Goal: Task Accomplishment & Management: Manage account settings

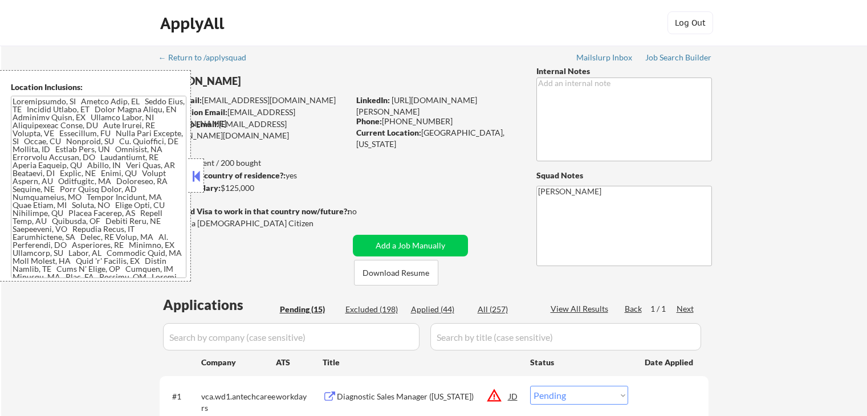
select select ""pending""
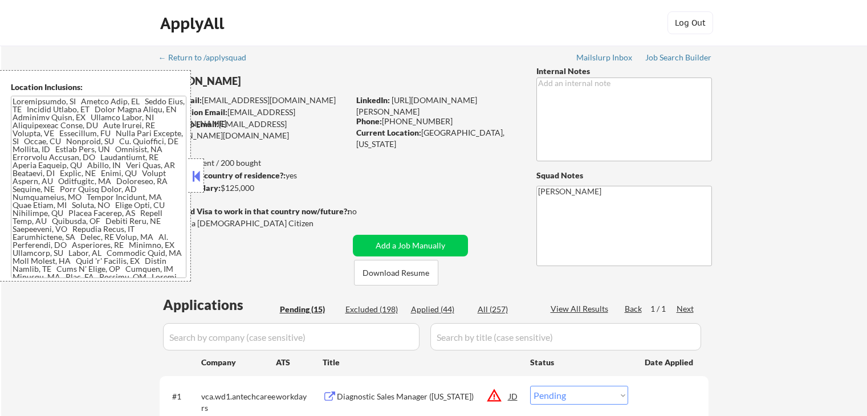
select select ""pending""
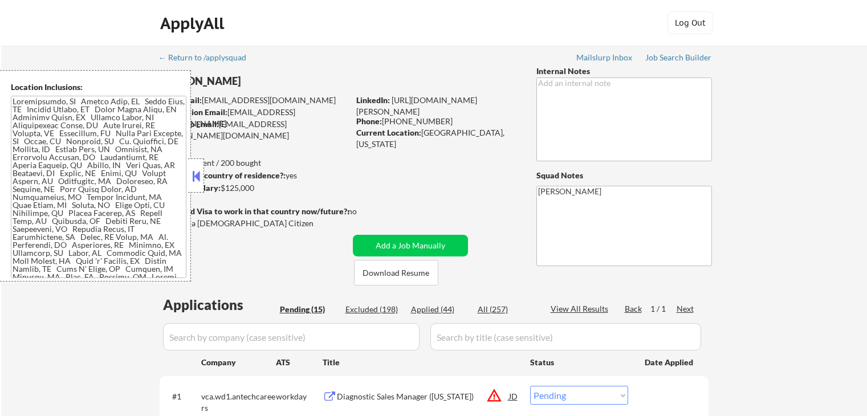
select select ""pending""
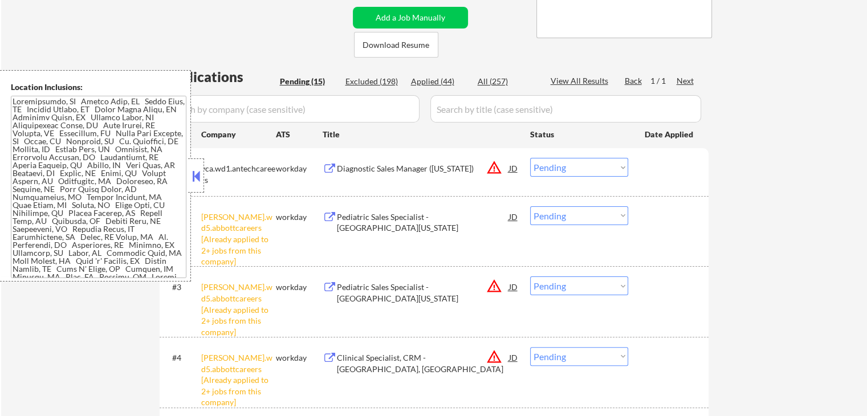
scroll to position [342, 0]
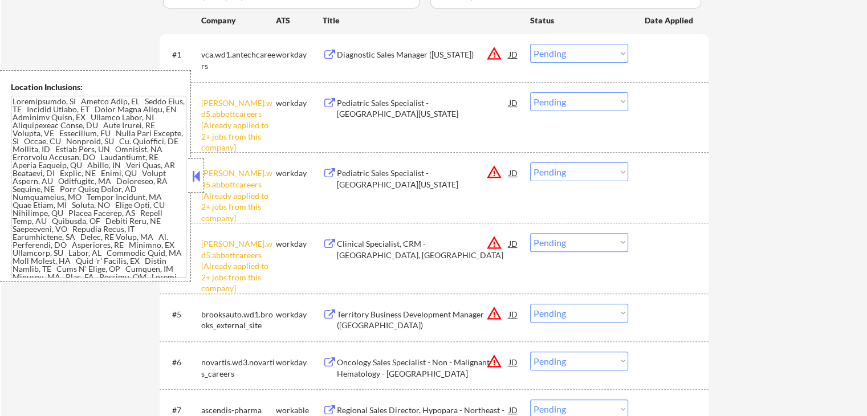
click at [194, 177] on button at bounding box center [196, 176] width 13 height 17
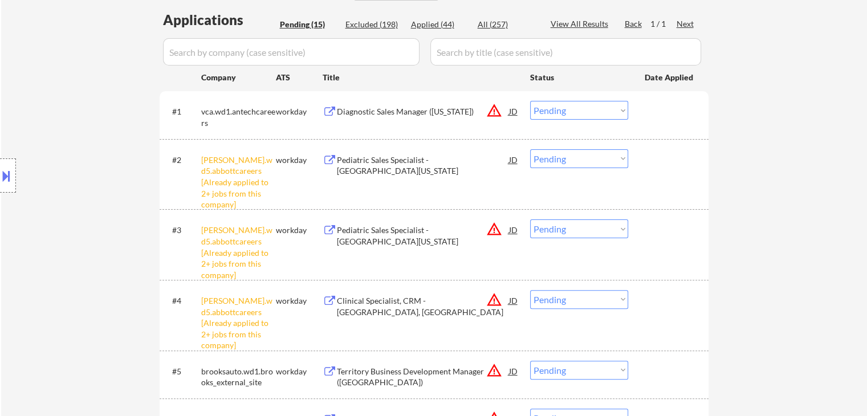
scroll to position [228, 0]
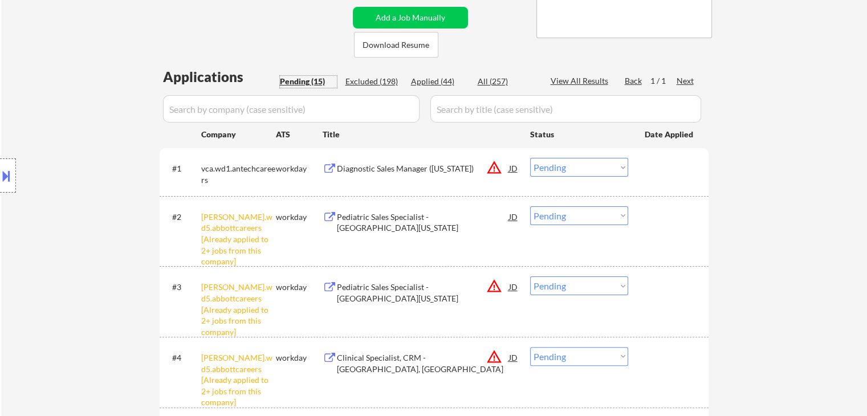
click at [297, 81] on div "Pending (15)" at bounding box center [308, 81] width 57 height 11
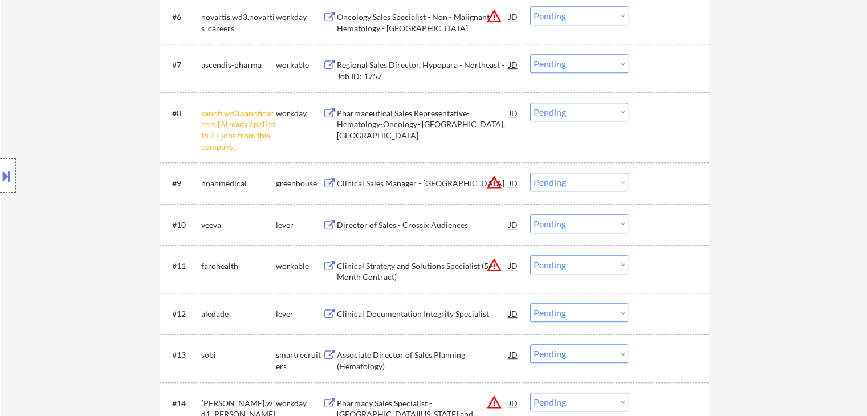
scroll to position [627, 0]
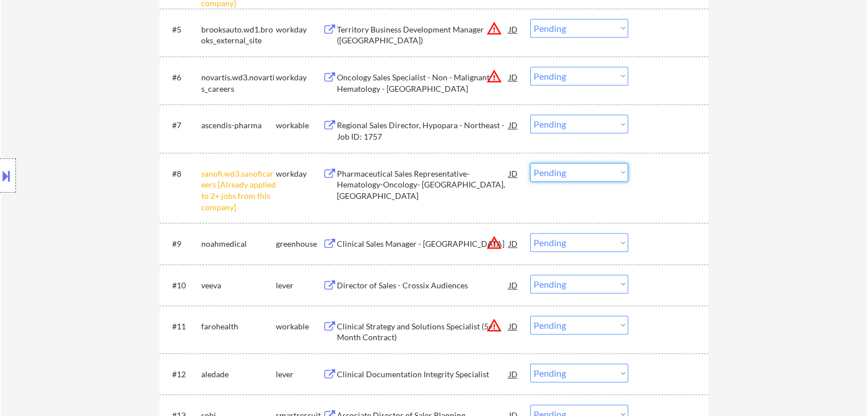
click at [590, 173] on select "Choose an option... Pending Applied Excluded (Questions) Excluded (Expired) Exc…" at bounding box center [579, 172] width 98 height 19
click at [530, 163] on select "Choose an option... Pending Applied Excluded (Questions) Excluded (Expired) Exc…" at bounding box center [579, 172] width 98 height 19
select select ""pending""
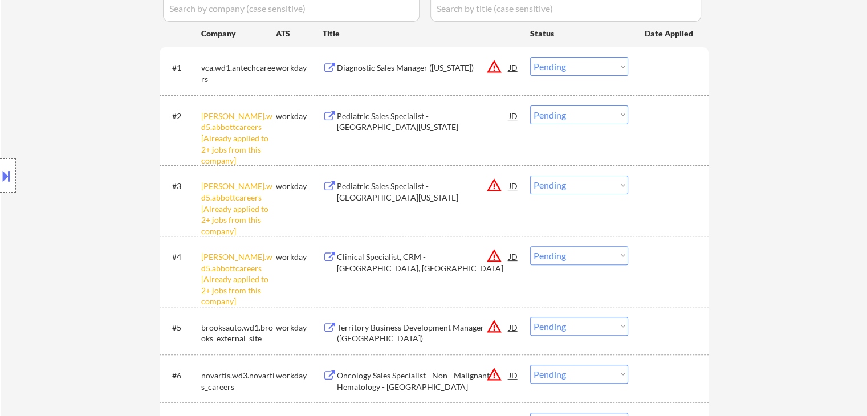
scroll to position [342, 0]
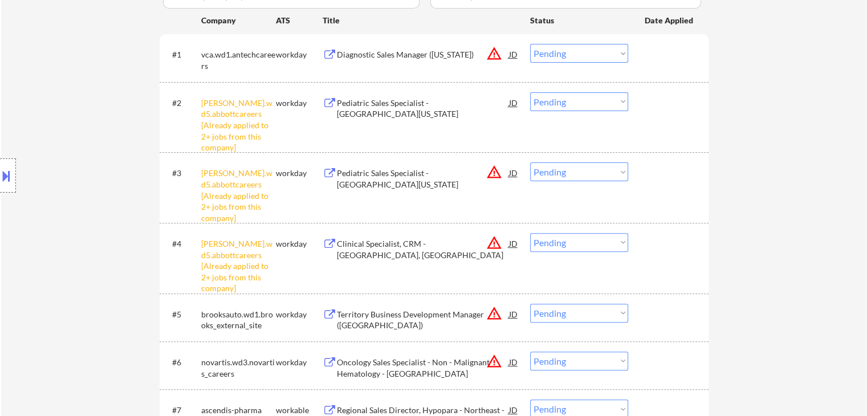
click at [564, 101] on select "Choose an option... Pending Applied Excluded (Questions) Excluded (Expired) Exc…" at bounding box center [579, 101] width 98 height 19
click at [530, 92] on select "Choose an option... Pending Applied Excluded (Questions) Excluded (Expired) Exc…" at bounding box center [579, 101] width 98 height 19
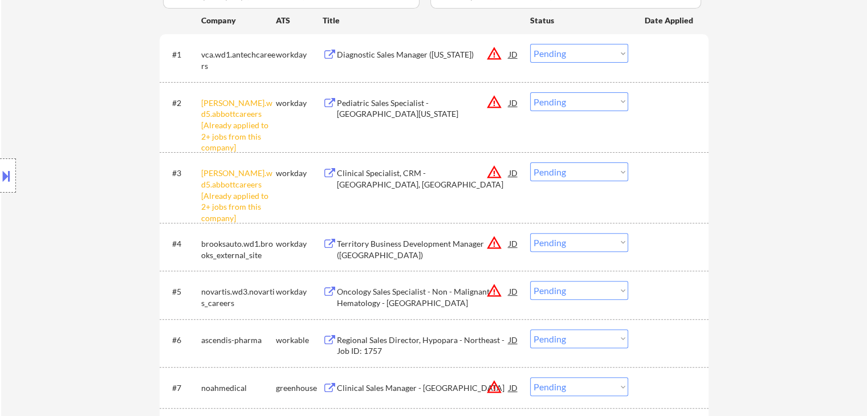
click at [544, 100] on select "Choose an option... Pending Applied Excluded (Questions) Excluded (Expired) Exc…" at bounding box center [579, 101] width 98 height 19
click at [530, 92] on select "Choose an option... Pending Applied Excluded (Questions) Excluded (Expired) Exc…" at bounding box center [579, 101] width 98 height 19
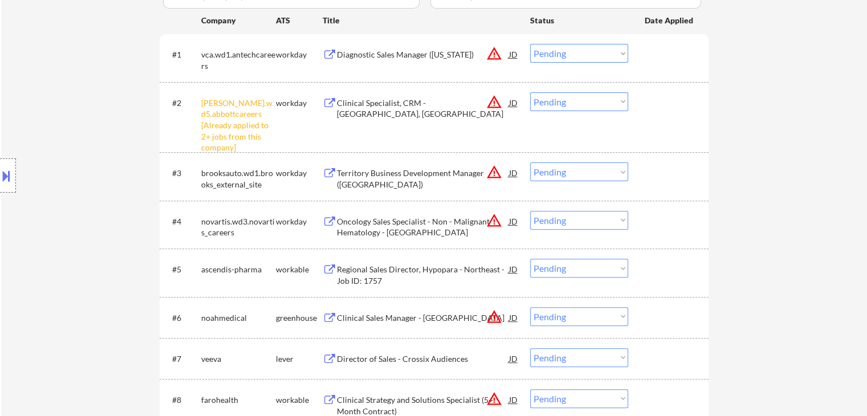
click at [552, 103] on select "Choose an option... Pending Applied Excluded (Questions) Excluded (Expired) Exc…" at bounding box center [579, 101] width 98 height 19
click at [530, 92] on select "Choose an option... Pending Applied Excluded (Questions) Excluded (Expired) Exc…" at bounding box center [579, 101] width 98 height 19
select select ""pending""
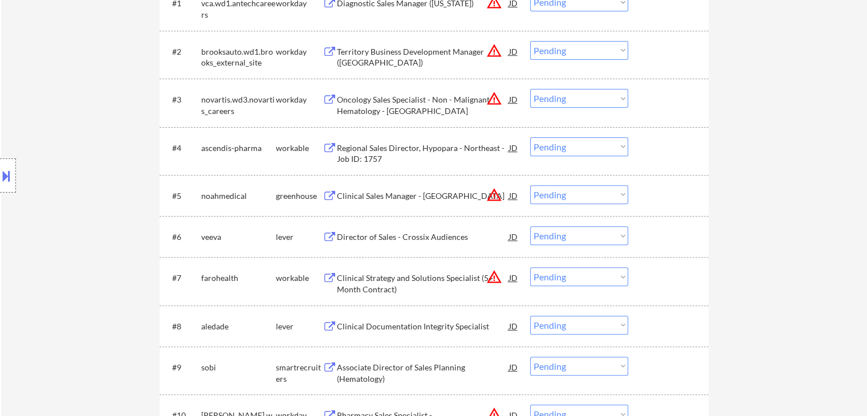
scroll to position [399, 0]
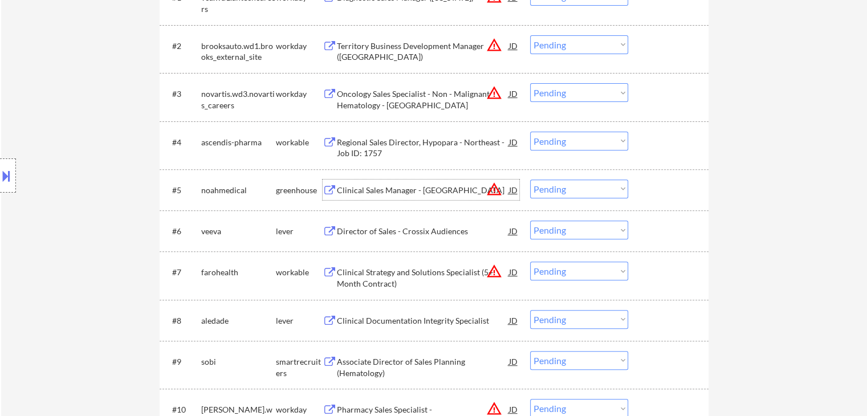
click at [434, 191] on div "Clinical Sales Manager - [GEOGRAPHIC_DATA]" at bounding box center [423, 190] width 172 height 11
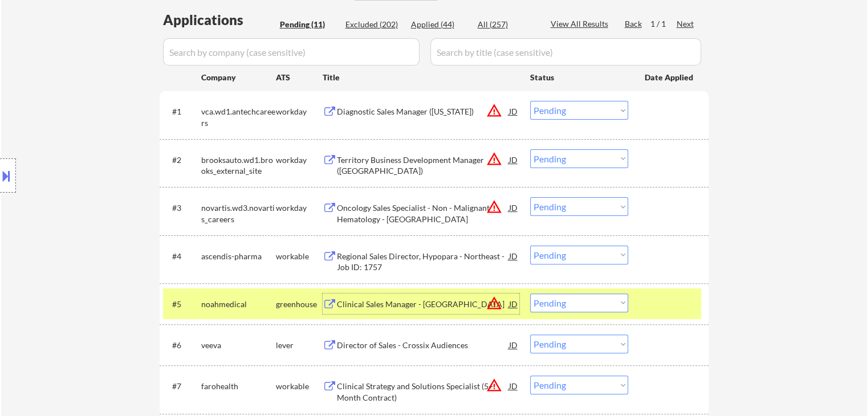
scroll to position [342, 0]
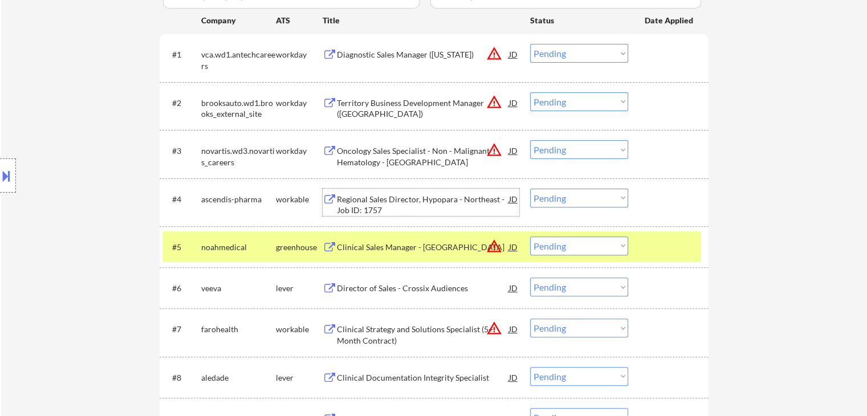
click at [389, 195] on div "Regional Sales Director, Hypopara - Northeast - Job ID: 1757" at bounding box center [423, 205] width 172 height 22
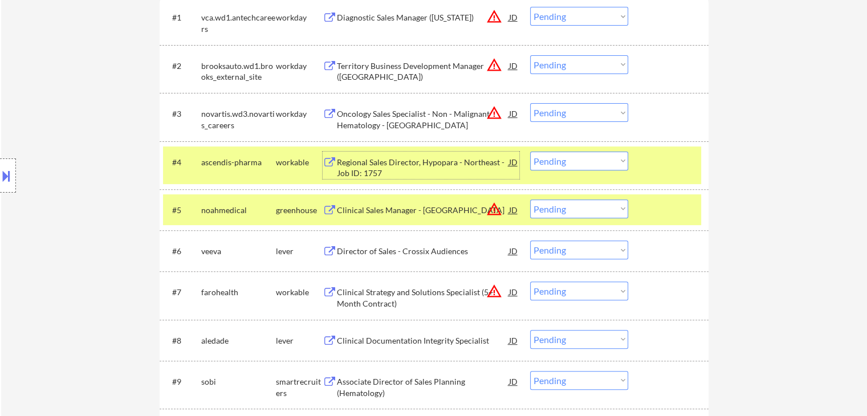
scroll to position [399, 0]
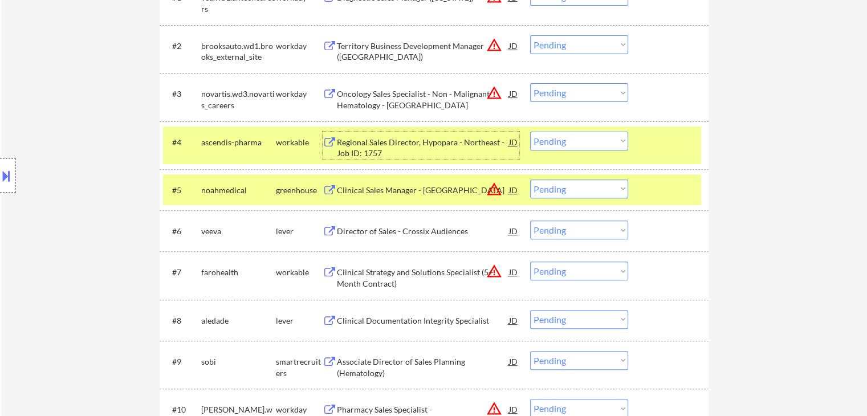
click at [585, 137] on select "Choose an option... Pending Applied Excluded (Questions) Excluded (Expired) Exc…" at bounding box center [579, 141] width 98 height 19
click at [530, 132] on select "Choose an option... Pending Applied Excluded (Questions) Excluded (Expired) Exc…" at bounding box center [579, 141] width 98 height 19
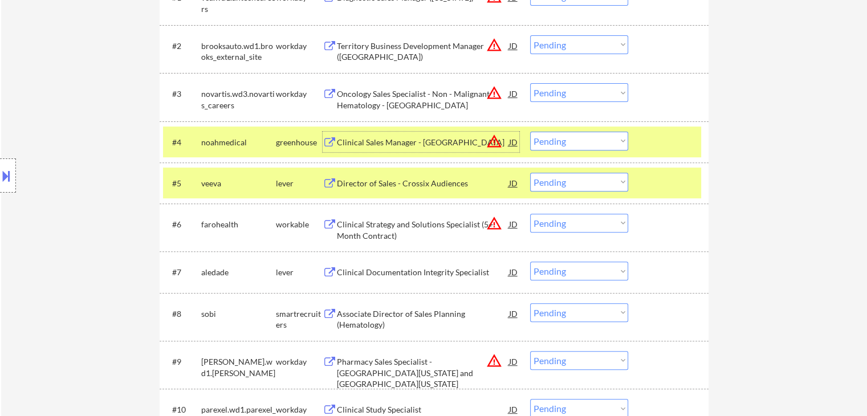
click at [412, 139] on div "Clinical Sales Manager - [GEOGRAPHIC_DATA]" at bounding box center [423, 142] width 172 height 11
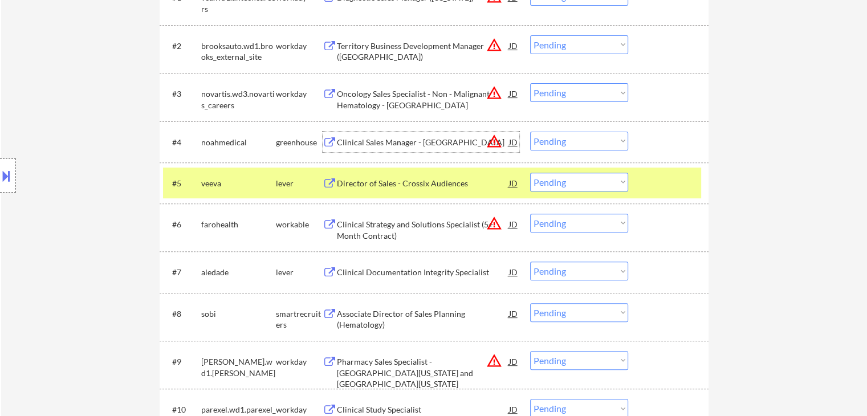
click at [494, 140] on button "warning_amber" at bounding box center [494, 141] width 16 height 16
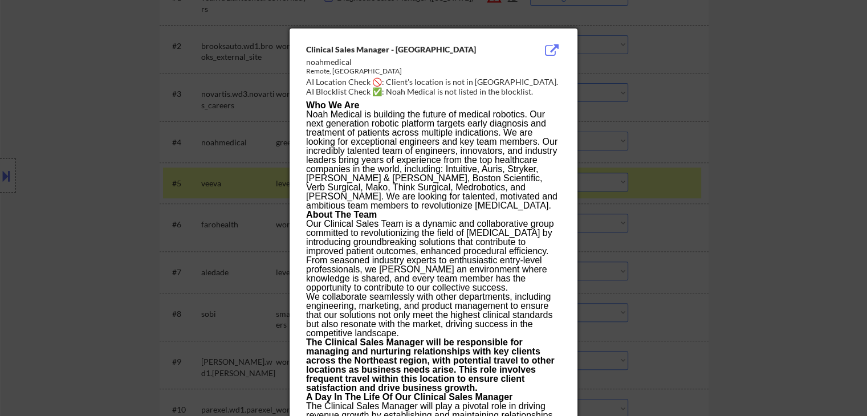
click at [123, 96] on div at bounding box center [433, 208] width 867 height 416
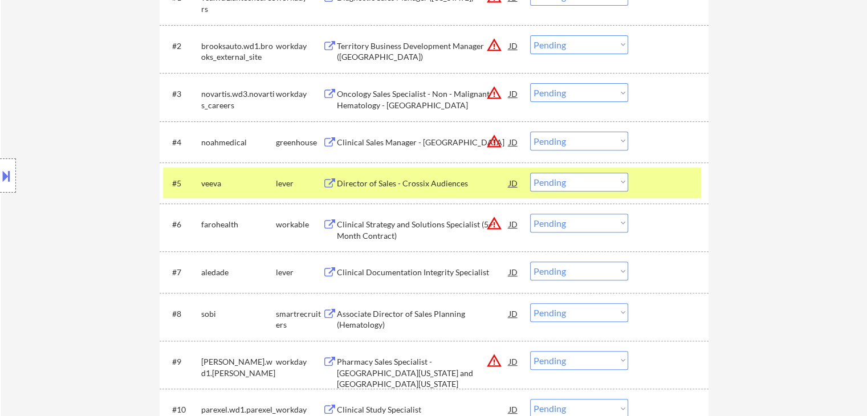
click at [543, 146] on select "Choose an option... Pending Applied Excluded (Questions) Excluded (Expired) Exc…" at bounding box center [579, 141] width 98 height 19
click at [530, 132] on select "Choose an option... Pending Applied Excluded (Questions) Excluded (Expired) Exc…" at bounding box center [579, 141] width 98 height 19
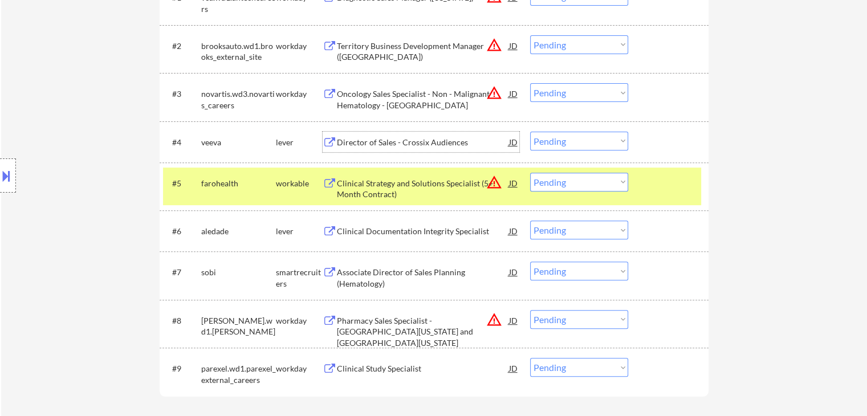
click at [406, 138] on div "Director of Sales - Crossix Audiences" at bounding box center [423, 142] width 172 height 11
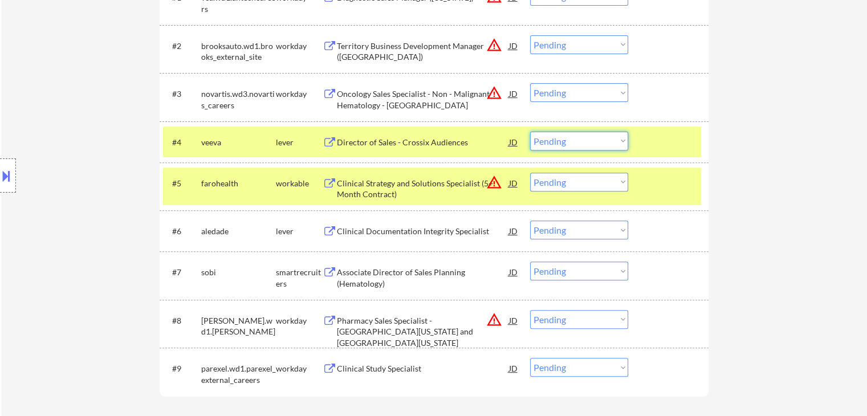
click at [556, 143] on select "Choose an option... Pending Applied Excluded (Questions) Excluded (Expired) Exc…" at bounding box center [579, 141] width 98 height 19
click at [530, 132] on select "Choose an option... Pending Applied Excluded (Questions) Excluded (Expired) Exc…" at bounding box center [579, 141] width 98 height 19
select select ""pending""
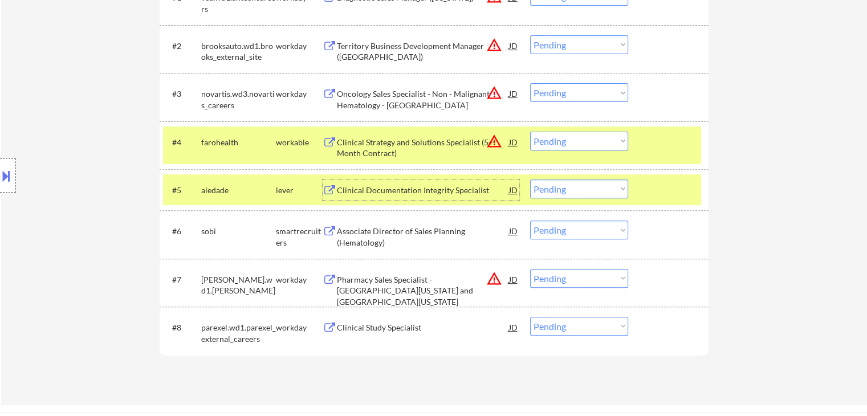
click at [425, 190] on div "Clinical Documentation Integrity Specialist" at bounding box center [423, 190] width 172 height 11
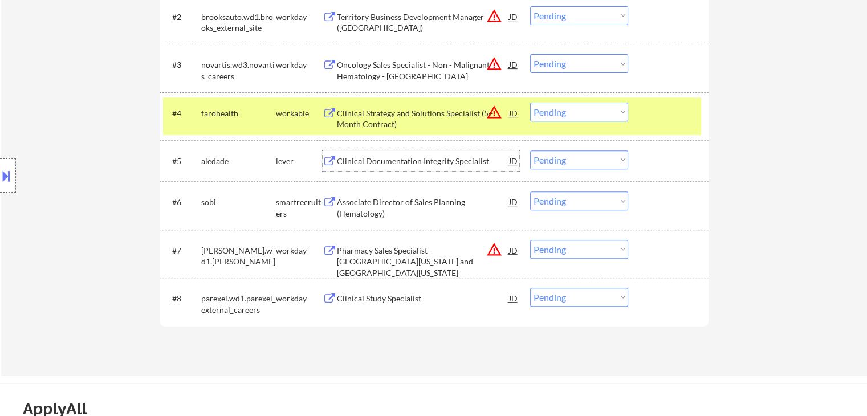
scroll to position [456, 0]
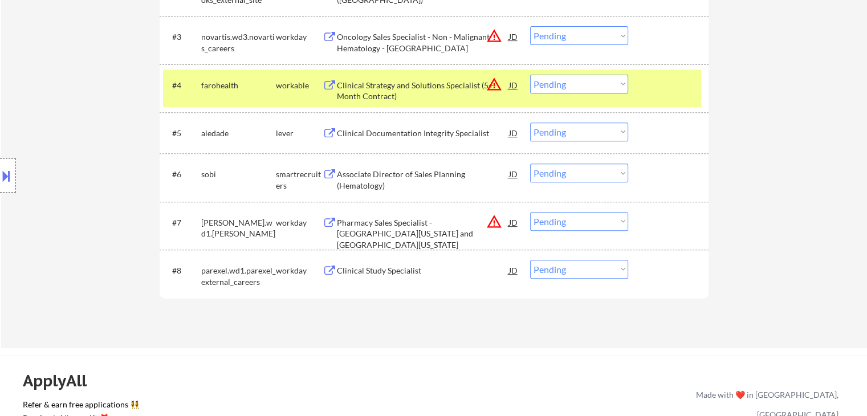
click at [0, 177] on button at bounding box center [6, 175] width 13 height 19
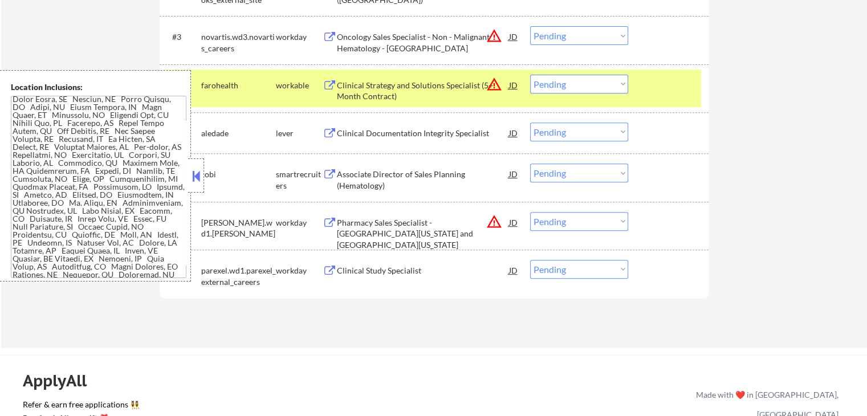
scroll to position [285, 0]
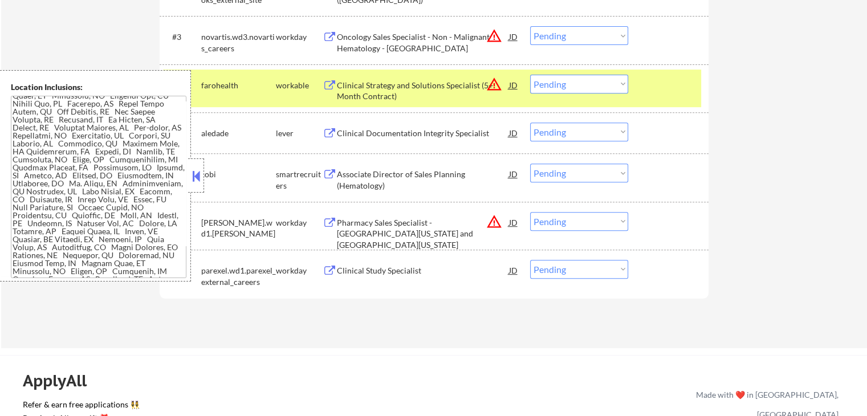
drag, startPoint x: 198, startPoint y: 179, endPoint x: 201, endPoint y: 170, distance: 9.0
click at [198, 178] on button at bounding box center [196, 176] width 13 height 17
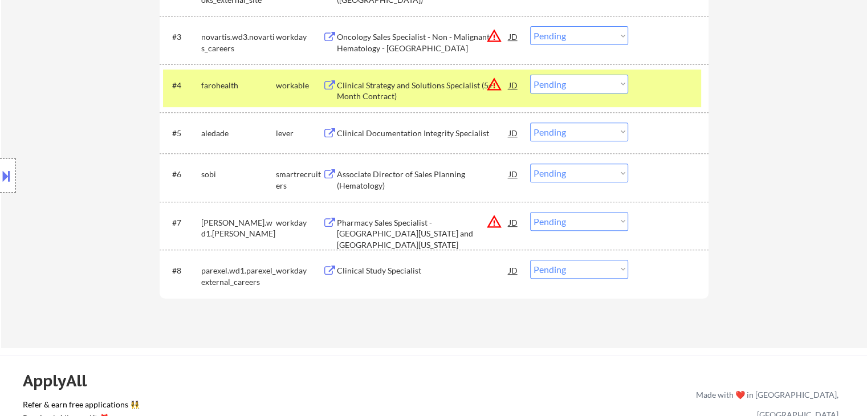
click at [547, 138] on select "Choose an option... Pending Applied Excluded (Questions) Excluded (Expired) Exc…" at bounding box center [579, 132] width 98 height 19
click at [530, 123] on select "Choose an option... Pending Applied Excluded (Questions) Excluded (Expired) Exc…" at bounding box center [579, 132] width 98 height 19
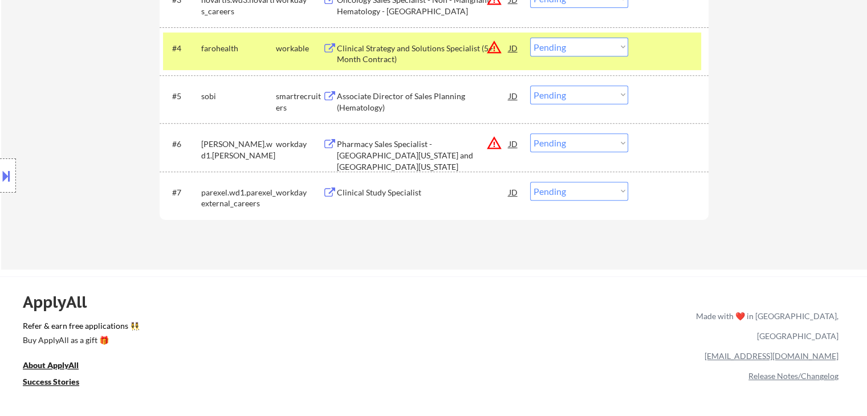
scroll to position [513, 0]
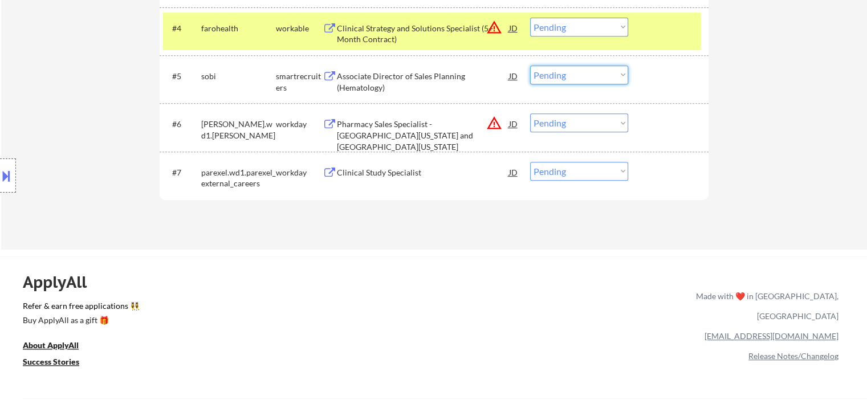
click at [577, 74] on select "Choose an option... Pending Applied Excluded (Questions) Excluded (Expired) Exc…" at bounding box center [579, 75] width 98 height 19
click at [372, 79] on div "Associate Director of Sales Planning (Hematology)" at bounding box center [423, 82] width 172 height 22
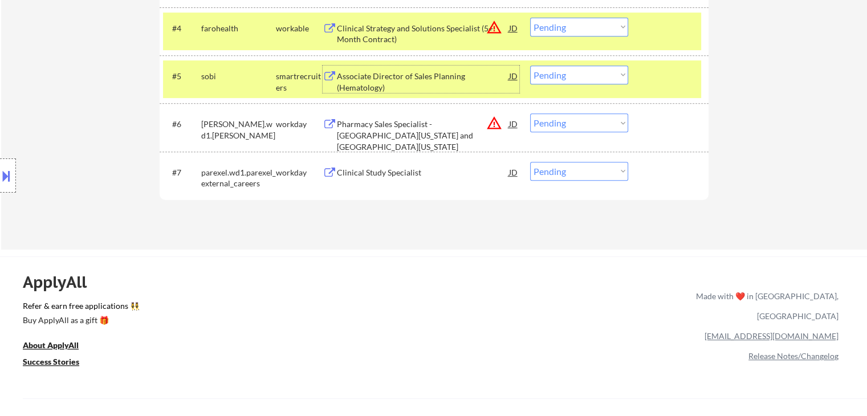
scroll to position [456, 0]
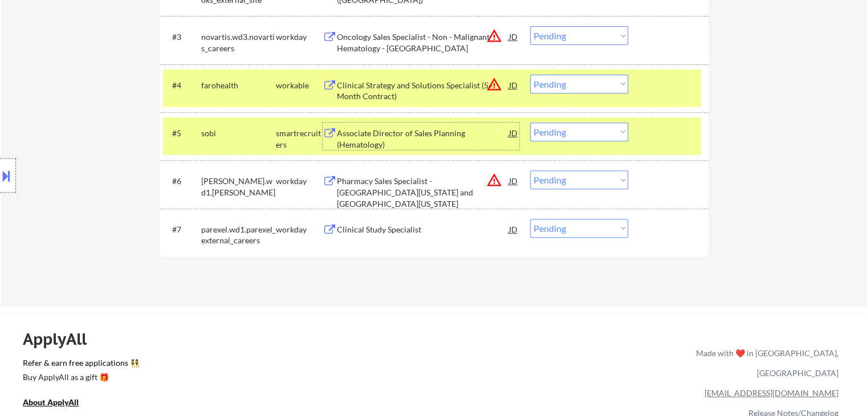
click at [541, 128] on select "Choose an option... Pending Applied Excluded (Questions) Excluded (Expired) Exc…" at bounding box center [579, 132] width 98 height 19
click at [530, 123] on select "Choose an option... Pending Applied Excluded (Questions) Excluded (Expired) Exc…" at bounding box center [579, 132] width 98 height 19
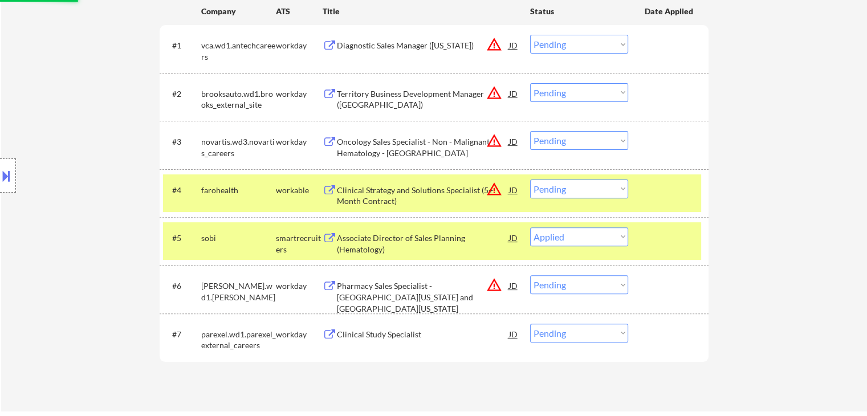
scroll to position [342, 0]
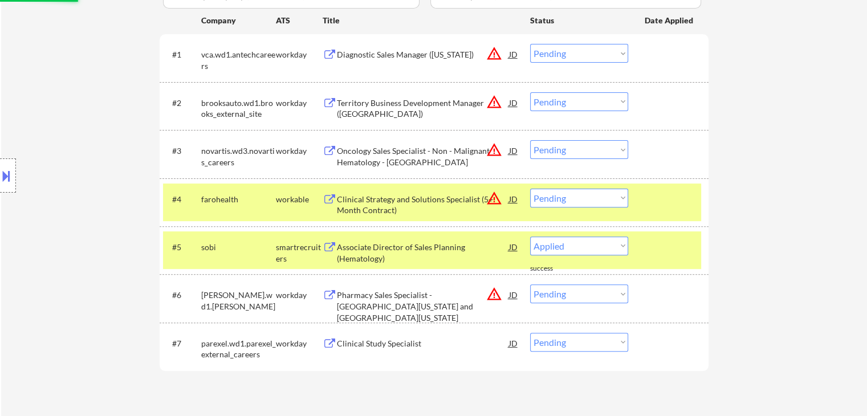
select select ""pending""
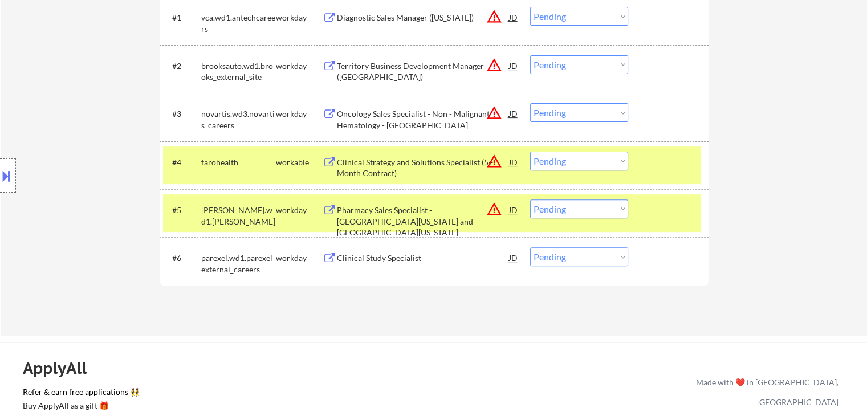
scroll to position [399, 0]
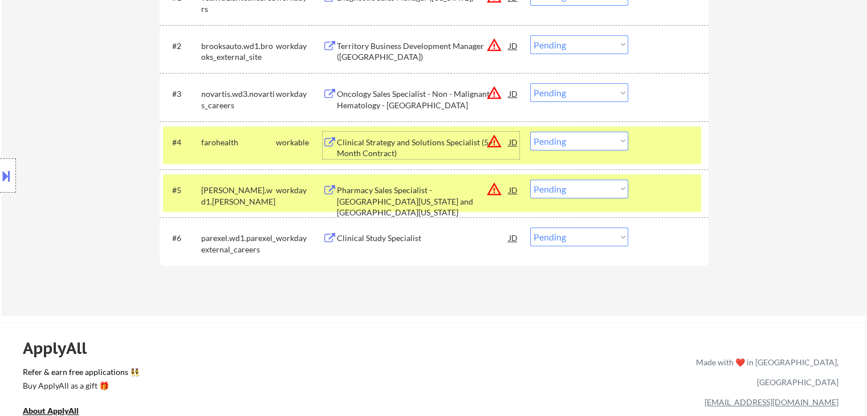
click at [422, 138] on div "Clinical Strategy and Solutions Specialist (5+ Month Contract)" at bounding box center [423, 148] width 172 height 22
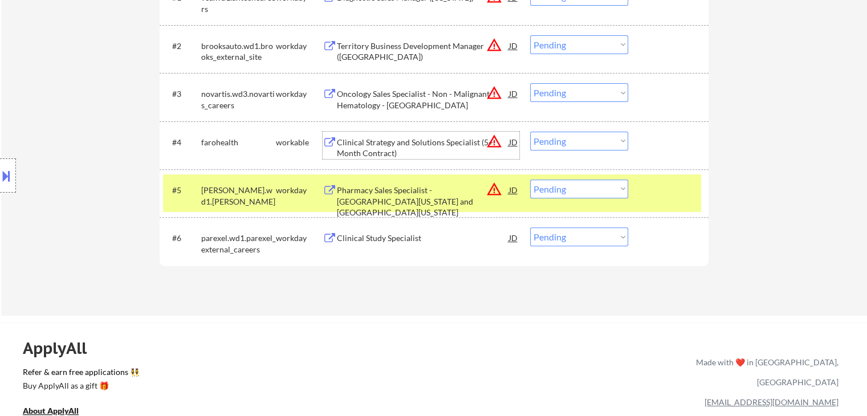
click at [561, 144] on select "Choose an option... Pending Applied Excluded (Questions) Excluded (Expired) Exc…" at bounding box center [579, 141] width 98 height 19
click at [530, 132] on select "Choose an option... Pending Applied Excluded (Questions) Excluded (Expired) Exc…" at bounding box center [579, 141] width 98 height 19
select select ""pending""
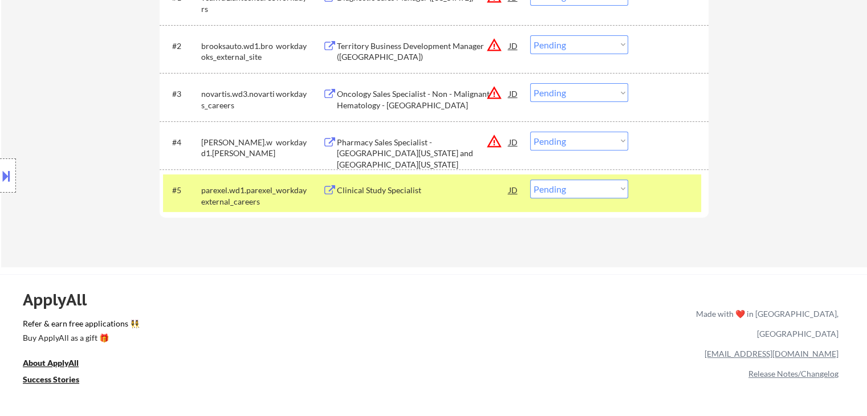
click at [383, 192] on div "Clinical Study Specialist" at bounding box center [423, 190] width 172 height 11
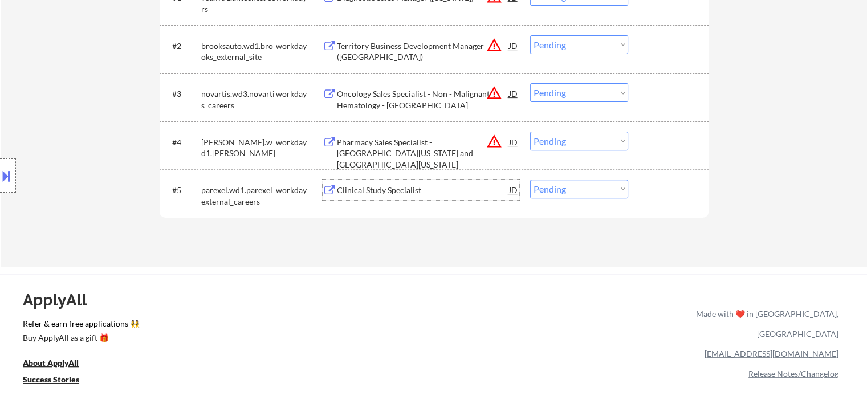
click at [550, 190] on select "Choose an option... Pending Applied Excluded (Questions) Excluded (Expired) Exc…" at bounding box center [579, 189] width 98 height 19
select select ""excluded__expired_""
click at [530, 180] on select "Choose an option... Pending Applied Excluded (Questions) Excluded (Expired) Exc…" at bounding box center [579, 189] width 98 height 19
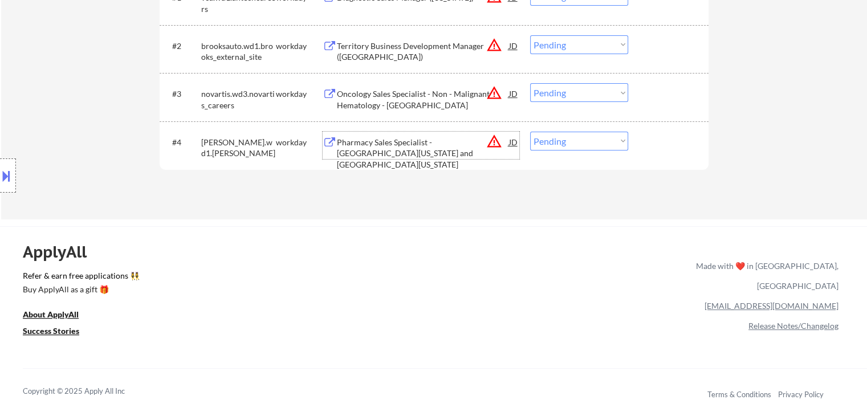
click at [397, 142] on div "Pharmacy Sales Specialist - [GEOGRAPHIC_DATA][US_STATE] and [GEOGRAPHIC_DATA][U…" at bounding box center [423, 154] width 172 height 34
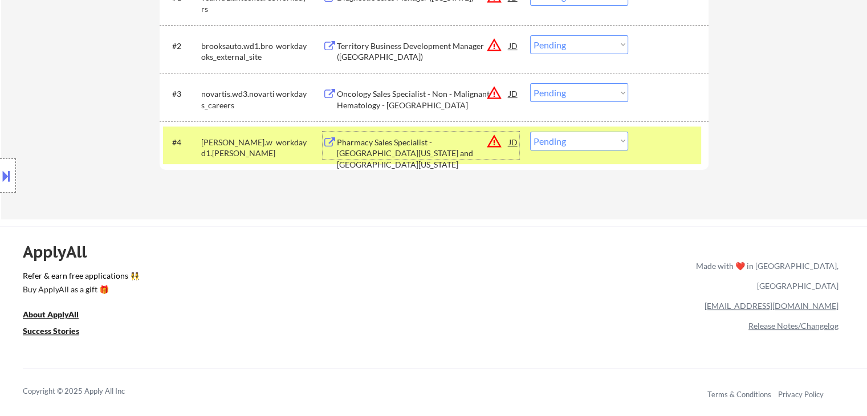
click at [552, 145] on select "Choose an option... Pending Applied Excluded (Questions) Excluded (Expired) Exc…" at bounding box center [579, 141] width 98 height 19
select select ""excluded__location_""
click at [530, 132] on select "Choose an option... Pending Applied Excluded (Questions) Excluded (Expired) Exc…" at bounding box center [579, 141] width 98 height 19
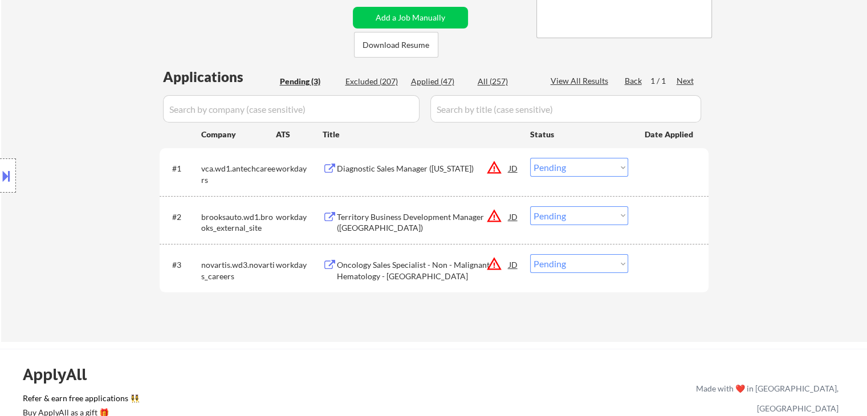
scroll to position [342, 0]
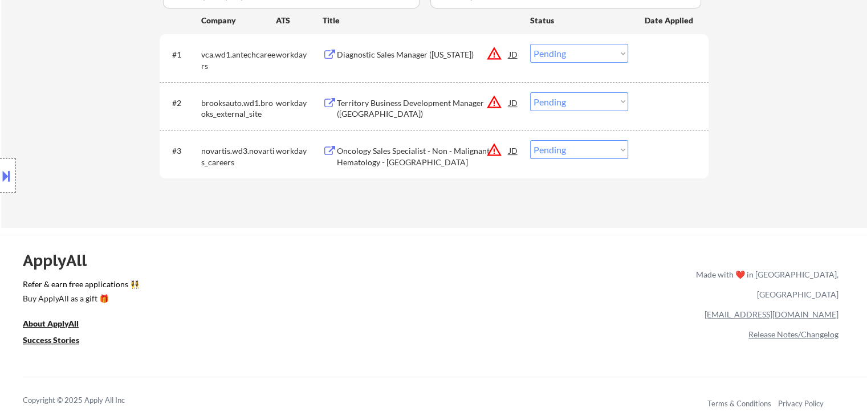
click at [365, 156] on div "Oncology Sales Specialist - Non - Malignant Hematology - [GEOGRAPHIC_DATA]" at bounding box center [423, 156] width 172 height 22
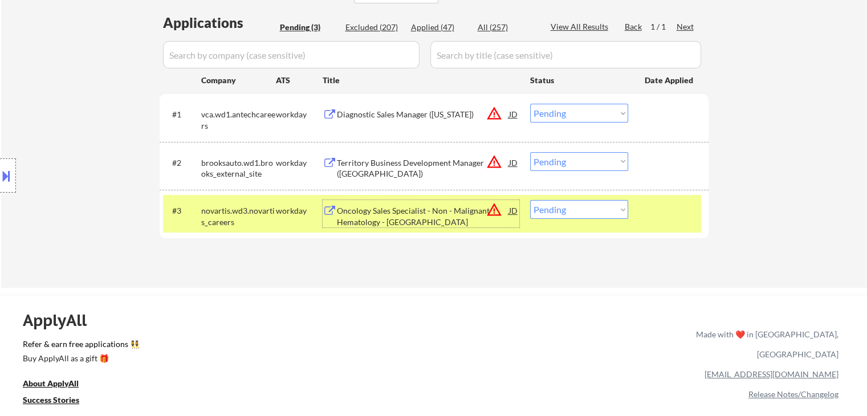
scroll to position [171, 0]
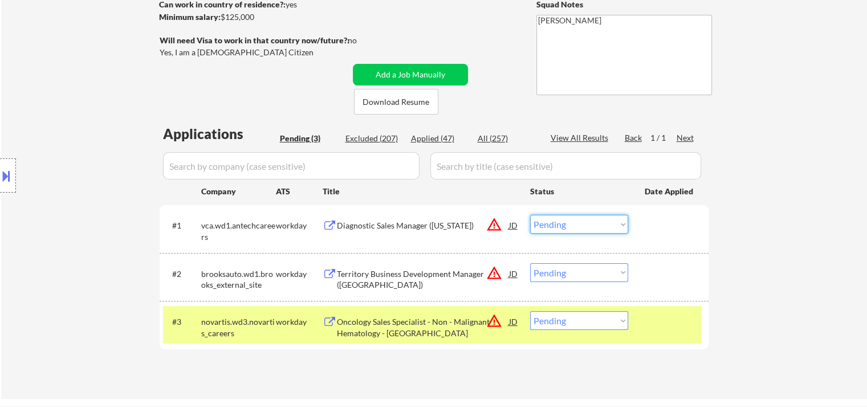
click at [545, 231] on select "Choose an option... Pending Applied Excluded (Questions) Excluded (Expired) Exc…" at bounding box center [579, 224] width 98 height 19
click at [530, 215] on select "Choose an option... Pending Applied Excluded (Questions) Excluded (Expired) Exc…" at bounding box center [579, 224] width 98 height 19
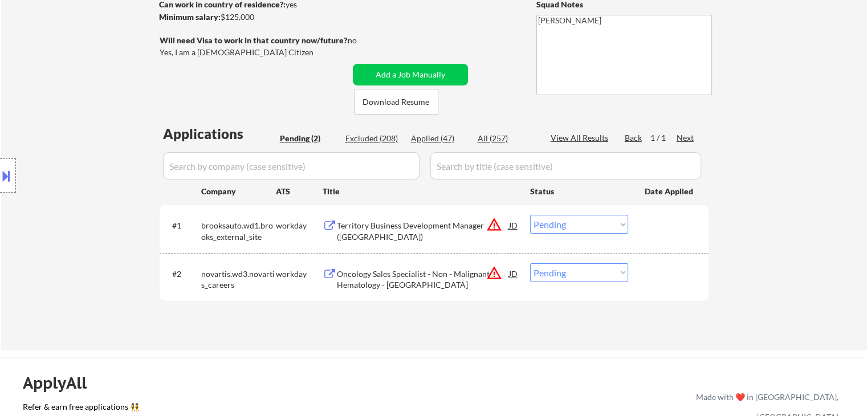
click at [549, 227] on select "Choose an option... Pending Applied Excluded (Questions) Excluded (Expired) Exc…" at bounding box center [579, 224] width 98 height 19
click at [530, 215] on select "Choose an option... Pending Applied Excluded (Questions) Excluded (Expired) Exc…" at bounding box center [579, 224] width 98 height 19
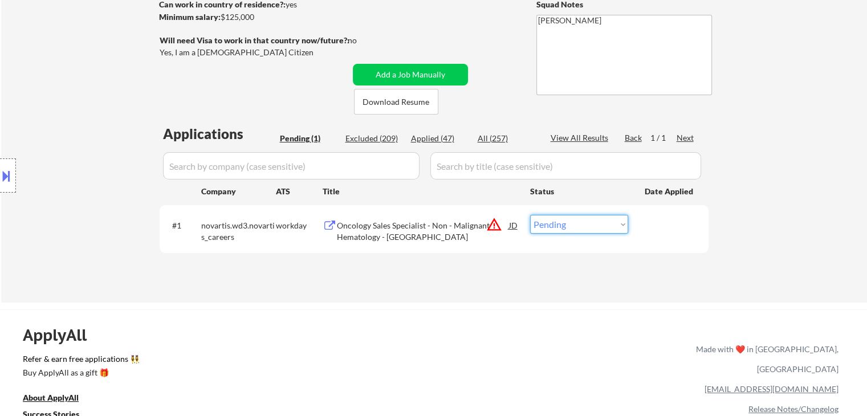
click at [582, 219] on select "Choose an option... Pending Applied Excluded (Questions) Excluded (Expired) Exc…" at bounding box center [579, 224] width 98 height 19
click at [530, 215] on select "Choose an option... Pending Applied Excluded (Questions) Excluded (Expired) Exc…" at bounding box center [579, 224] width 98 height 19
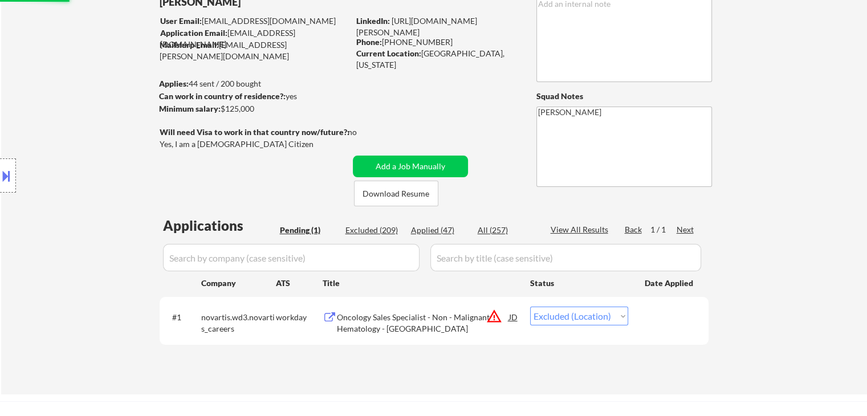
scroll to position [57, 0]
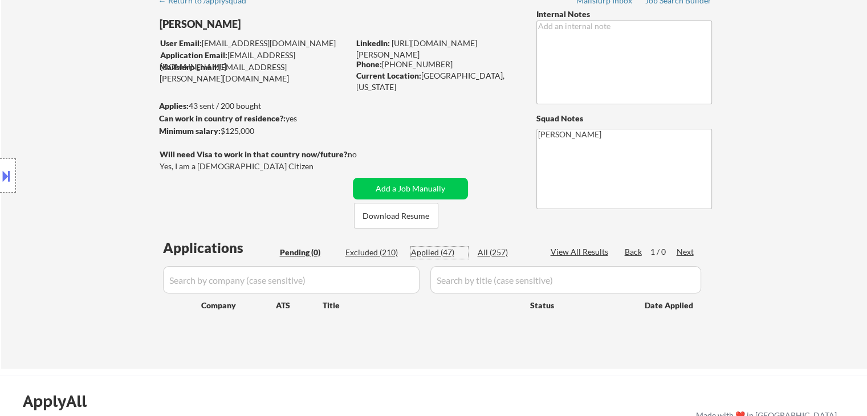
click at [427, 251] on div "Applied (47)" at bounding box center [439, 252] width 57 height 11
select select ""applied""
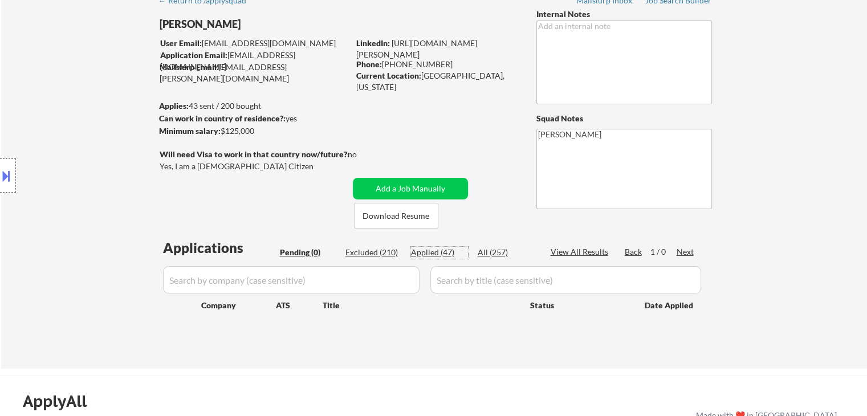
select select ""applied""
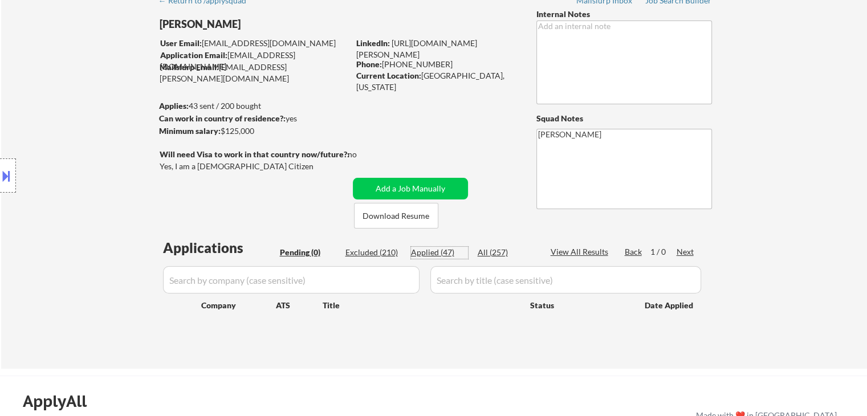
select select ""applied""
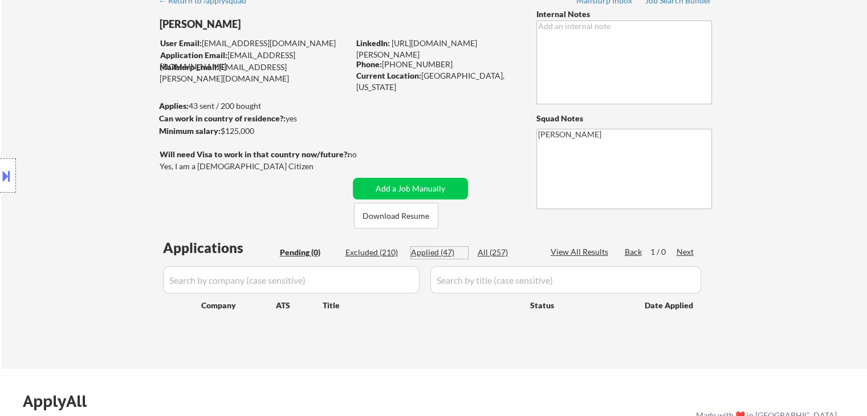
select select ""applied""
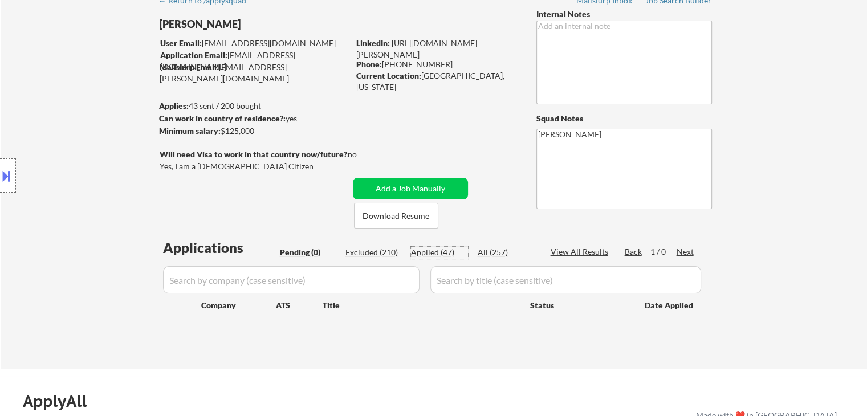
select select ""applied""
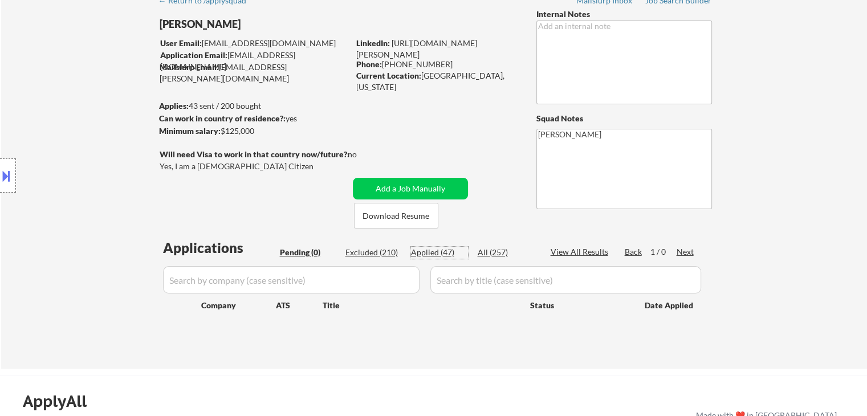
select select ""applied""
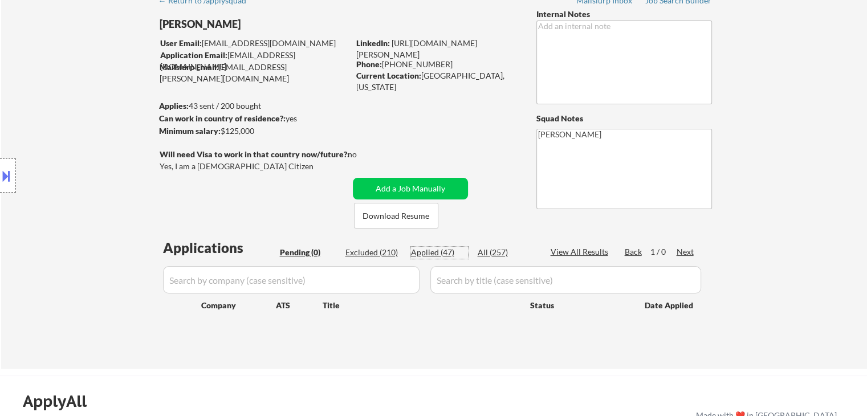
select select ""applied""
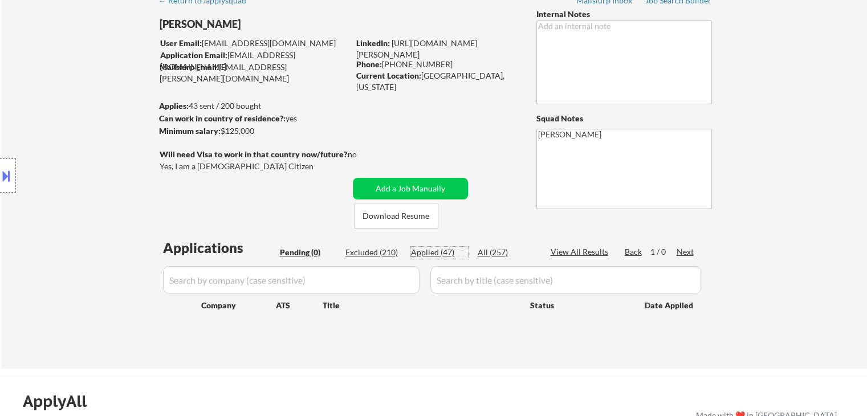
select select ""applied""
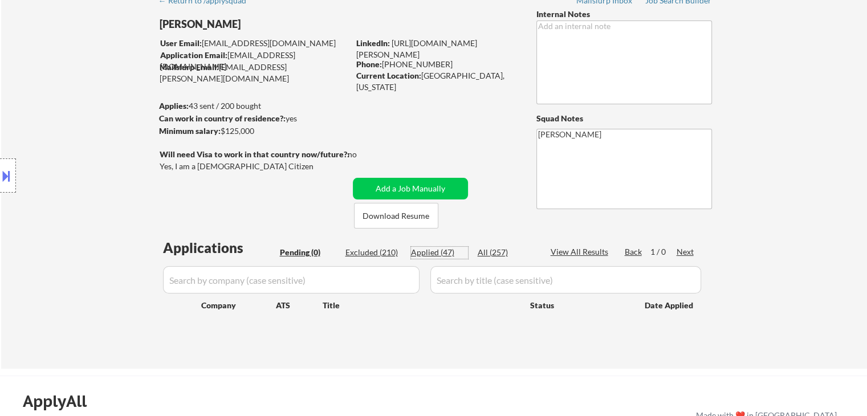
select select ""applied""
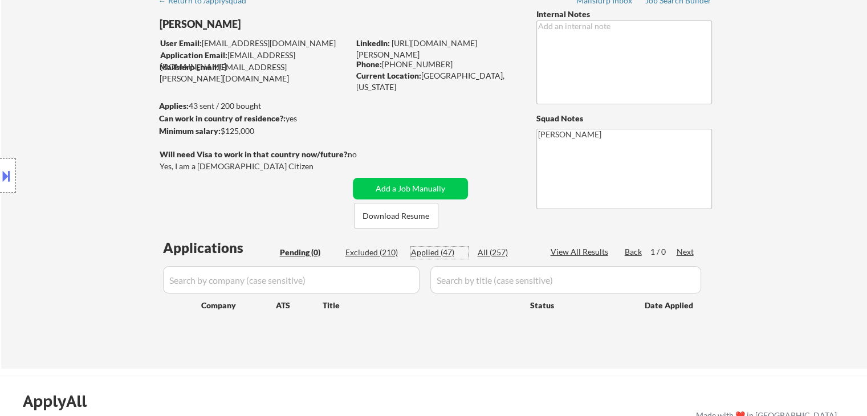
select select ""applied""
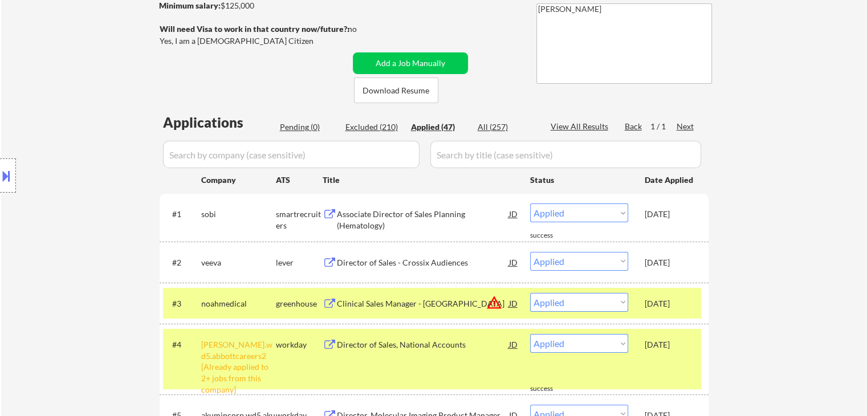
scroll to position [114, 0]
